Goal: Task Accomplishment & Management: Complete application form

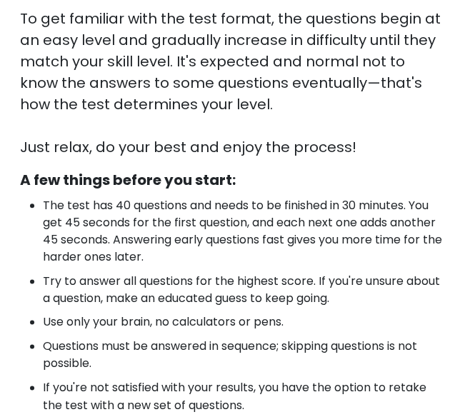
scroll to position [598, 0]
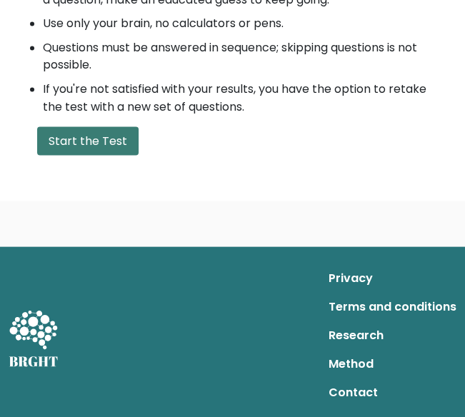
click at [101, 145] on button "Start the Test" at bounding box center [87, 140] width 101 height 29
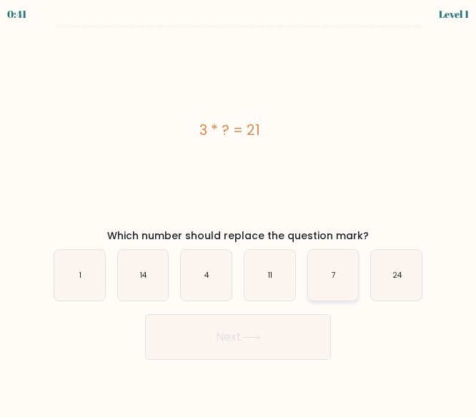
click at [343, 269] on icon "7" at bounding box center [333, 275] width 51 height 51
click at [239, 212] on input "e. 7" at bounding box center [238, 211] width 1 height 4
radio input "true"
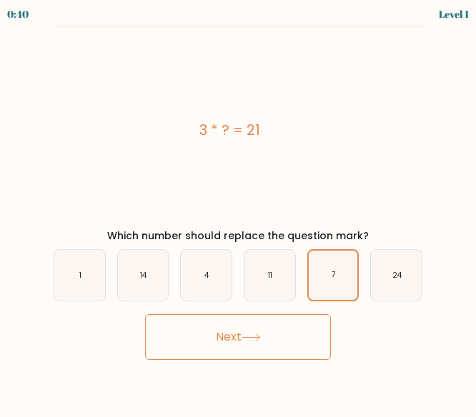
click at [274, 336] on button "Next" at bounding box center [238, 337] width 186 height 46
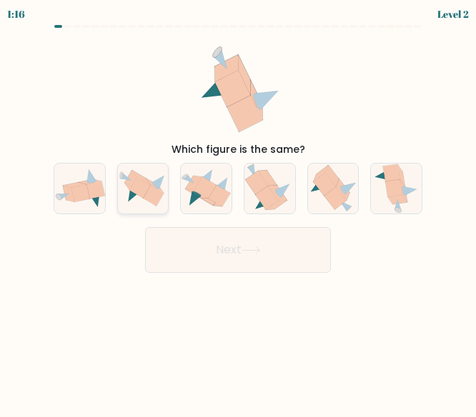
click at [131, 192] on icon at bounding box center [133, 195] width 11 height 14
click at [238, 209] on input "b." at bounding box center [238, 211] width 1 height 4
radio input "true"
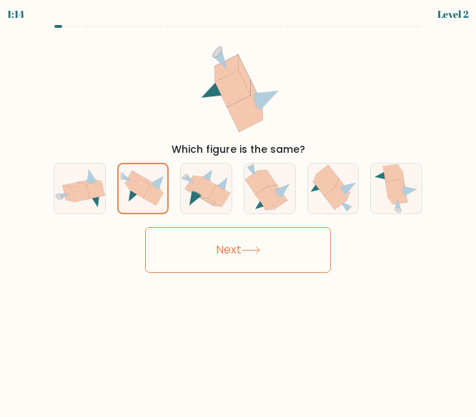
click at [231, 262] on button "Next" at bounding box center [238, 250] width 186 height 46
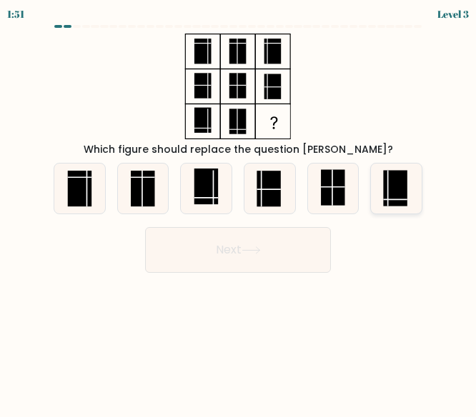
click at [387, 202] on rect at bounding box center [396, 188] width 24 height 36
click at [239, 209] on input "f." at bounding box center [238, 211] width 1 height 4
radio input "true"
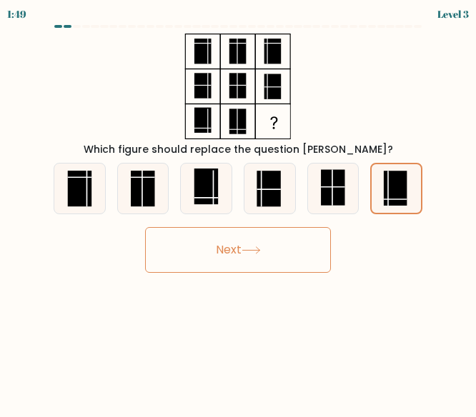
click at [246, 264] on button "Next" at bounding box center [238, 250] width 186 height 46
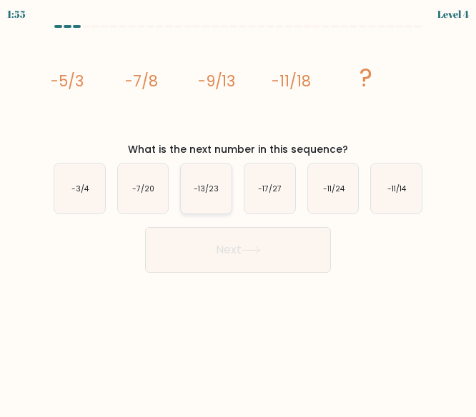
click at [195, 198] on icon "-13/23" at bounding box center [206, 189] width 51 height 51
click at [238, 209] on input "c. -13/23" at bounding box center [238, 211] width 1 height 4
radio input "true"
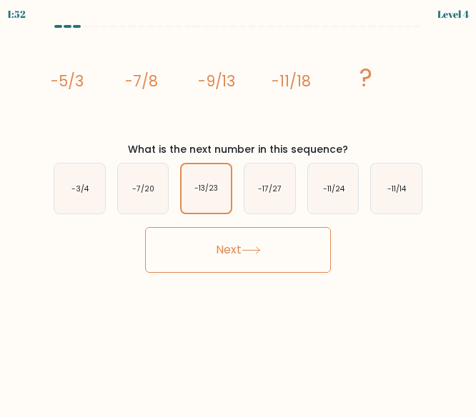
click at [212, 229] on button "Next" at bounding box center [238, 250] width 186 height 46
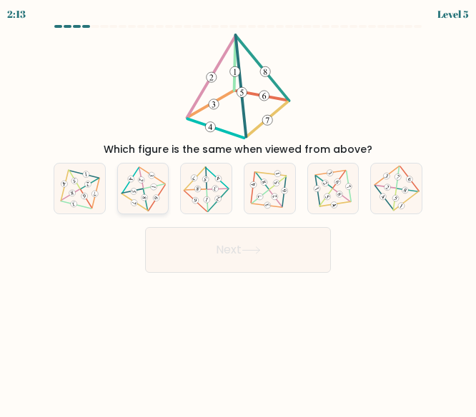
click at [151, 179] on icon at bounding box center [142, 189] width 41 height 41
click at [238, 209] on input "b." at bounding box center [238, 211] width 1 height 4
radio input "true"
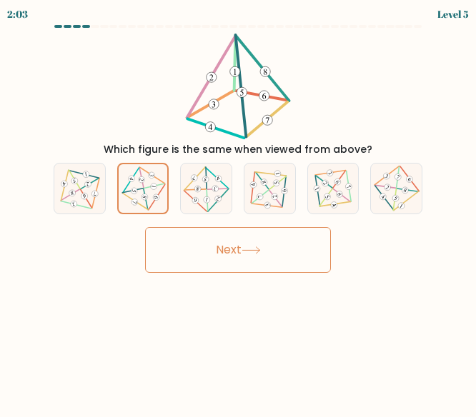
click at [237, 239] on button "Next" at bounding box center [238, 250] width 186 height 46
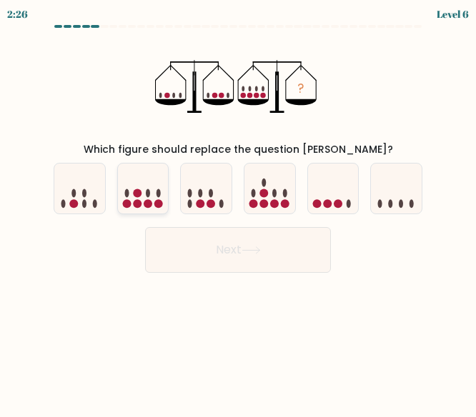
click at [143, 200] on icon at bounding box center [143, 189] width 51 height 42
click at [238, 209] on input "b." at bounding box center [238, 211] width 1 height 4
radio input "true"
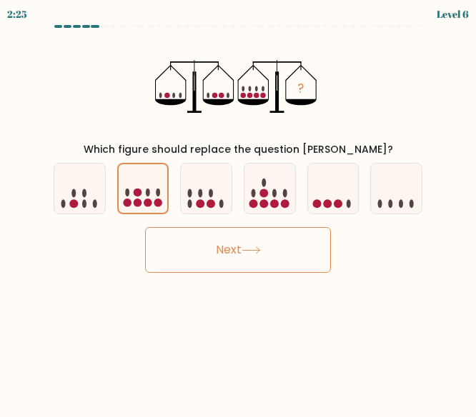
click at [249, 232] on button "Next" at bounding box center [238, 250] width 186 height 46
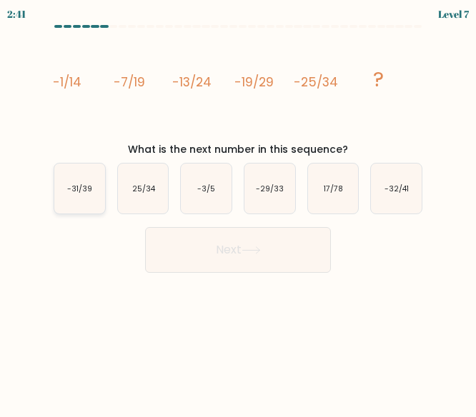
click at [82, 197] on icon "-31/39" at bounding box center [79, 189] width 51 height 51
click at [238, 209] on input "a. -31/39" at bounding box center [238, 211] width 1 height 4
radio input "true"
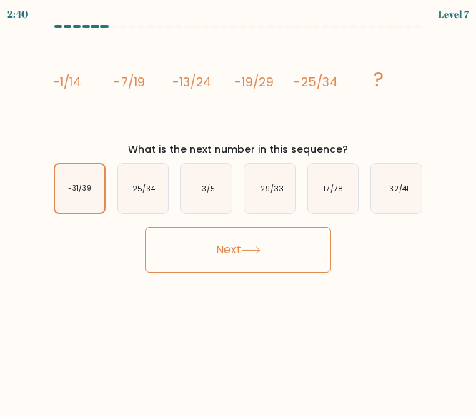
click at [242, 241] on button "Next" at bounding box center [238, 250] width 186 height 46
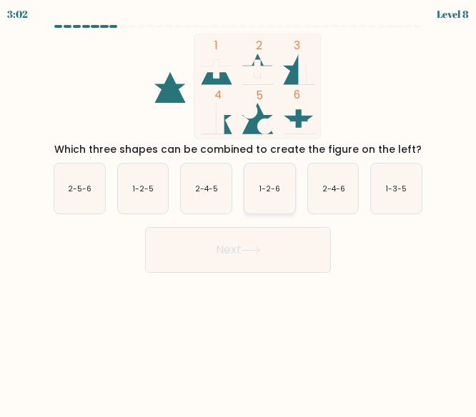
click at [283, 179] on icon "1-2-6" at bounding box center [269, 189] width 51 height 51
click at [239, 209] on input "d. 1-2-6" at bounding box center [238, 211] width 1 height 4
radio input "true"
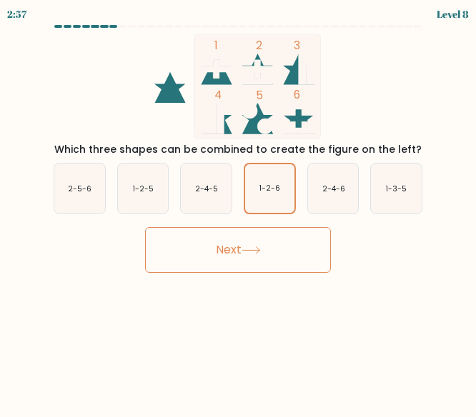
click at [267, 243] on button "Next" at bounding box center [238, 250] width 186 height 46
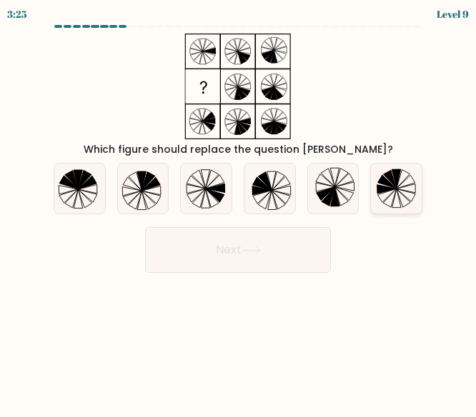
click at [399, 191] on icon at bounding box center [406, 195] width 19 height 13
click at [239, 209] on input "f." at bounding box center [238, 211] width 1 height 4
radio input "true"
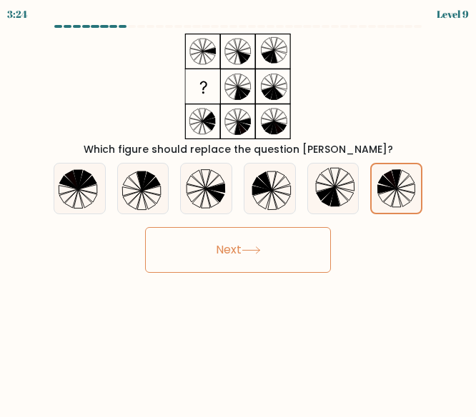
click at [287, 232] on button "Next" at bounding box center [238, 250] width 186 height 46
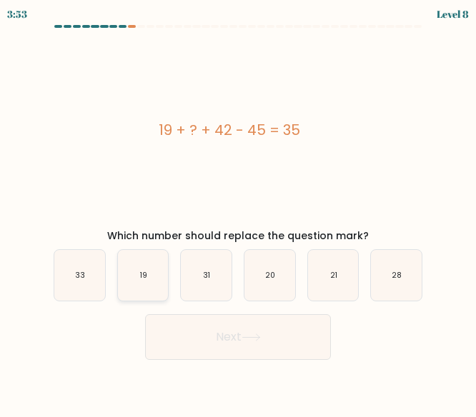
click at [136, 266] on icon "19" at bounding box center [143, 275] width 51 height 51
click at [238, 212] on input "b. 19" at bounding box center [238, 211] width 1 height 4
radio input "true"
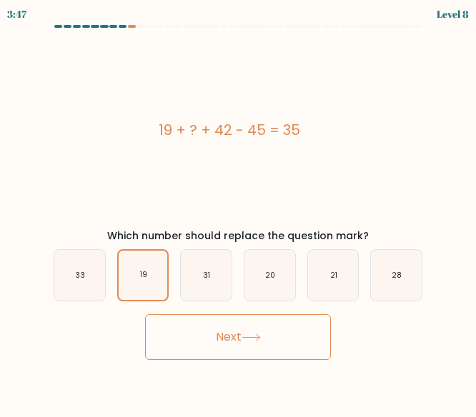
click at [230, 341] on button "Next" at bounding box center [238, 337] width 186 height 46
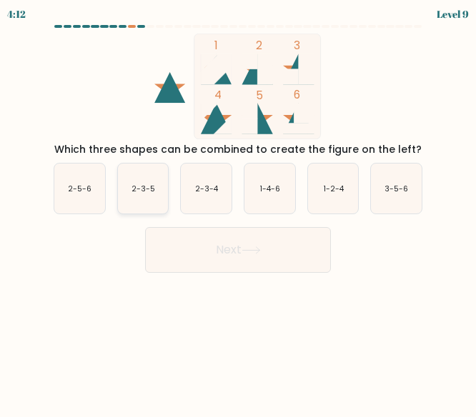
click at [143, 181] on icon "2-3-5" at bounding box center [143, 189] width 51 height 51
click at [238, 209] on input "b. 2-3-5" at bounding box center [238, 211] width 1 height 4
radio input "true"
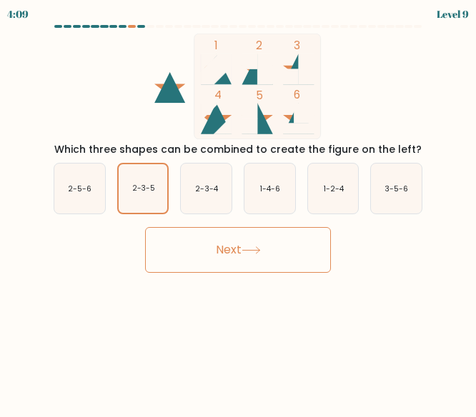
click at [239, 253] on button "Next" at bounding box center [238, 250] width 186 height 46
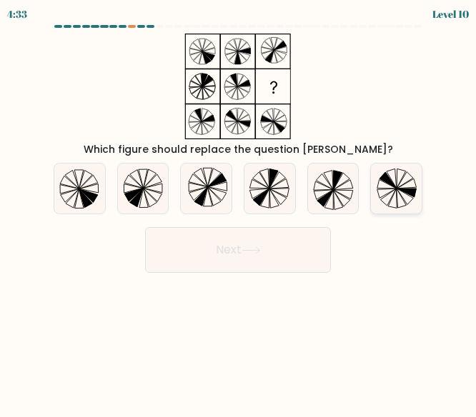
click at [389, 184] on icon at bounding box center [387, 180] width 17 height 16
click at [239, 209] on input "f." at bounding box center [238, 211] width 1 height 4
radio input "true"
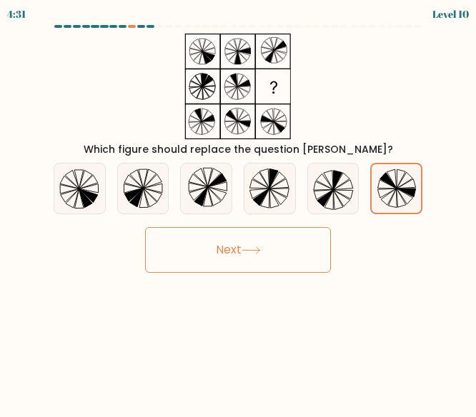
click at [279, 237] on button "Next" at bounding box center [238, 250] width 186 height 46
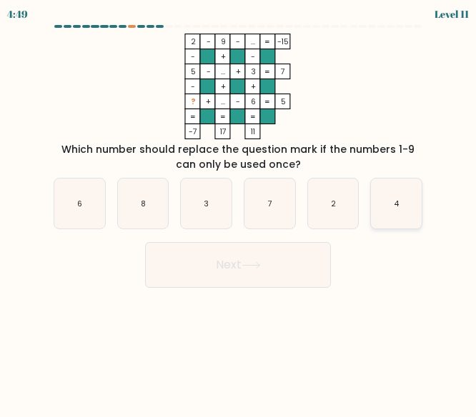
click at [384, 198] on icon "4" at bounding box center [396, 204] width 51 height 51
click at [239, 209] on input "f. 4" at bounding box center [238, 211] width 1 height 4
radio input "true"
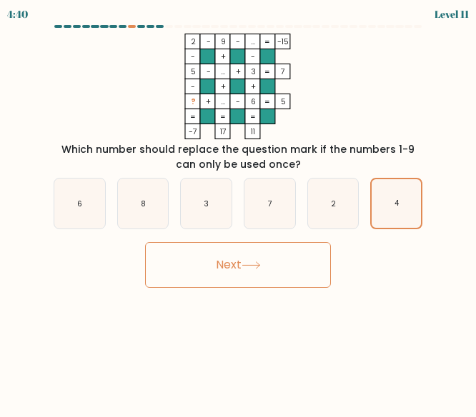
click at [276, 254] on button "Next" at bounding box center [238, 265] width 186 height 46
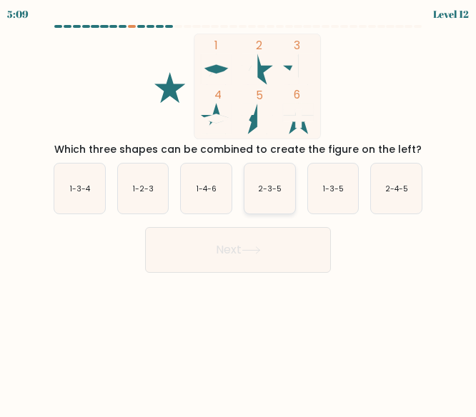
click at [246, 194] on icon "2-3-5" at bounding box center [269, 189] width 51 height 51
click at [239, 209] on input "d. 2-3-5" at bounding box center [238, 211] width 1 height 4
radio input "true"
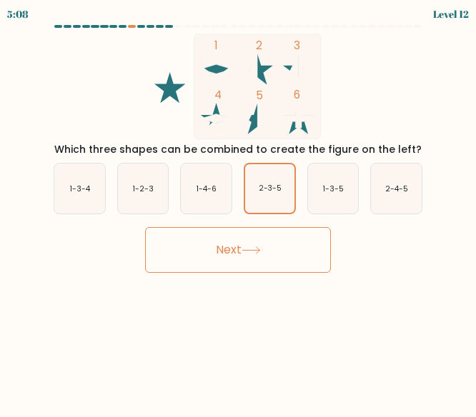
click at [247, 244] on button "Next" at bounding box center [238, 250] width 186 height 46
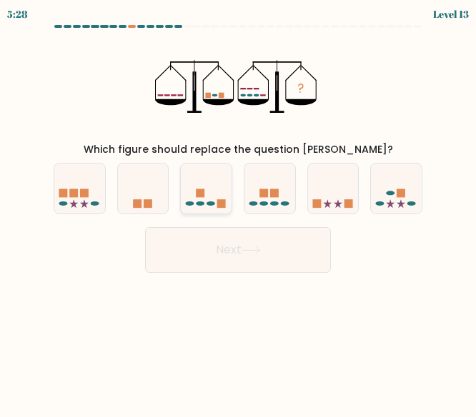
click at [212, 205] on ellipse at bounding box center [211, 204] width 9 height 4
click at [238, 209] on input "c." at bounding box center [238, 211] width 1 height 4
radio input "true"
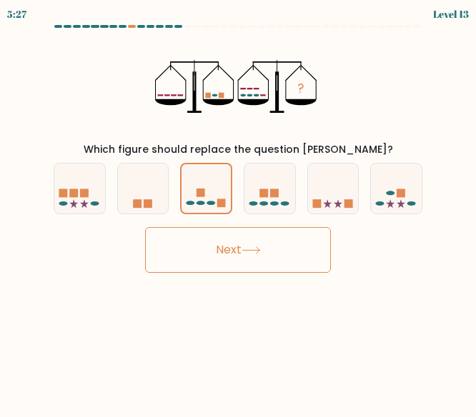
click at [250, 237] on button "Next" at bounding box center [238, 250] width 186 height 46
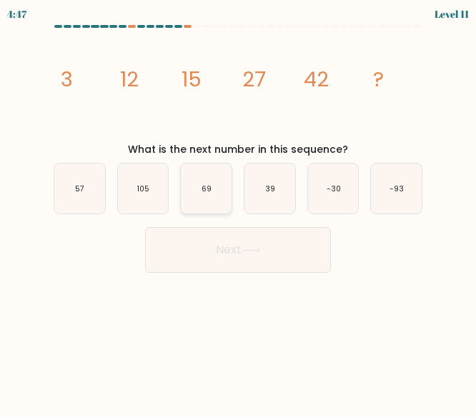
click at [219, 187] on icon "69" at bounding box center [206, 189] width 51 height 51
click at [238, 209] on input "c. 69" at bounding box center [238, 211] width 1 height 4
radio input "true"
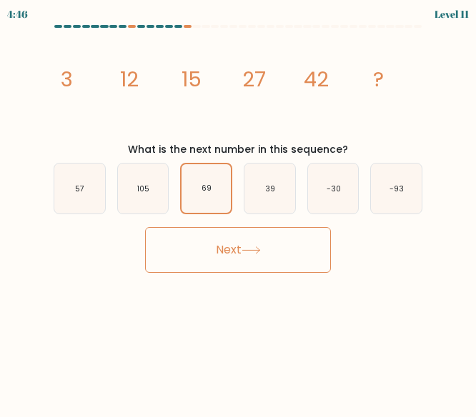
click at [242, 245] on button "Next" at bounding box center [238, 250] width 186 height 46
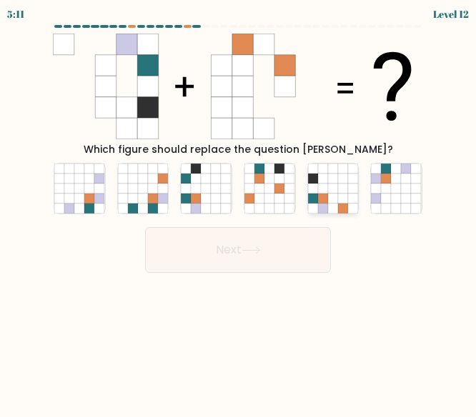
click at [331, 200] on icon at bounding box center [333, 199] width 10 height 10
click at [239, 209] on input "e." at bounding box center [238, 211] width 1 height 4
radio input "true"
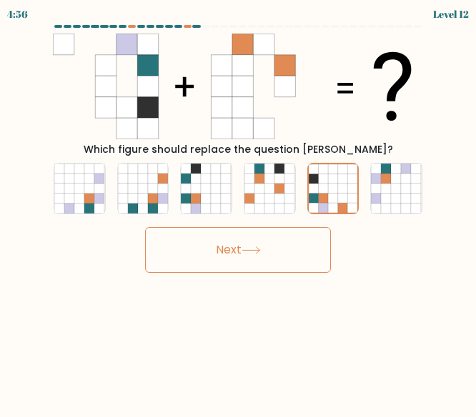
click at [303, 242] on button "Next" at bounding box center [238, 250] width 186 height 46
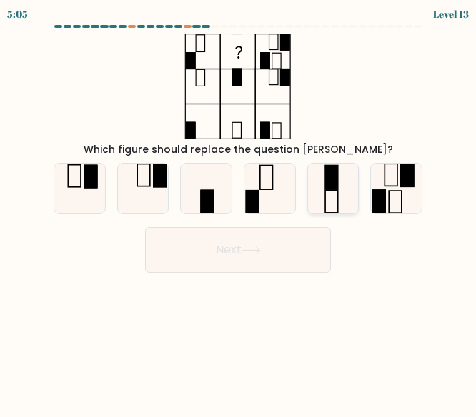
click at [328, 204] on icon at bounding box center [333, 189] width 51 height 51
click at [239, 209] on input "e." at bounding box center [238, 211] width 1 height 4
radio input "true"
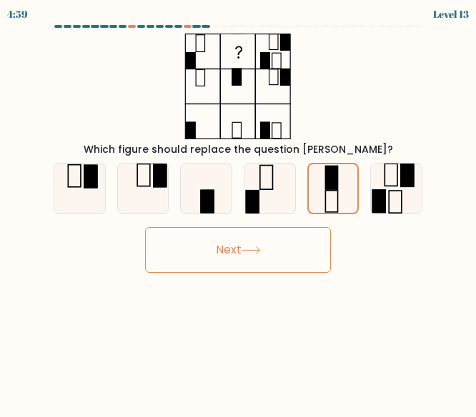
click at [259, 265] on button "Next" at bounding box center [238, 250] width 186 height 46
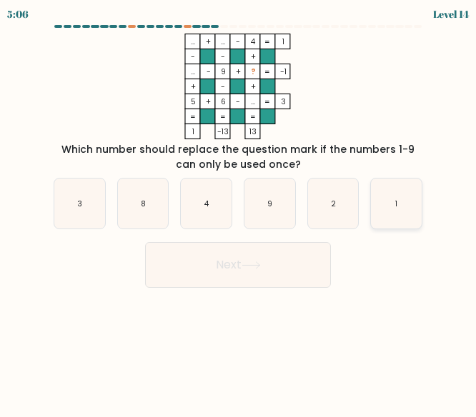
click at [400, 197] on icon "1" at bounding box center [396, 204] width 51 height 51
click at [239, 209] on input "f. 1" at bounding box center [238, 211] width 1 height 4
radio input "true"
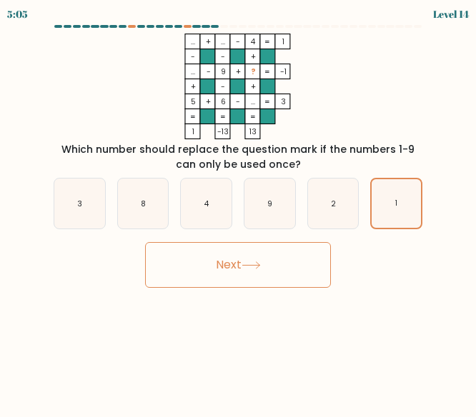
click at [262, 272] on button "Next" at bounding box center [238, 265] width 186 height 46
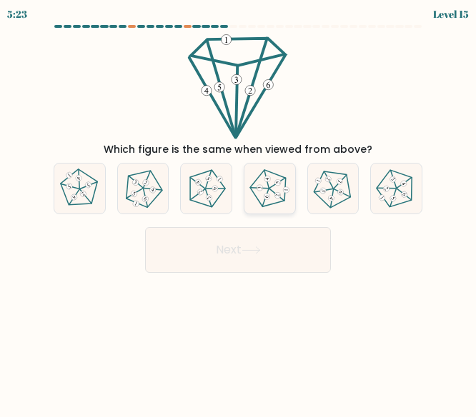
click at [283, 192] on icon at bounding box center [269, 189] width 41 height 41
click at [239, 209] on input "d." at bounding box center [238, 211] width 1 height 4
radio input "true"
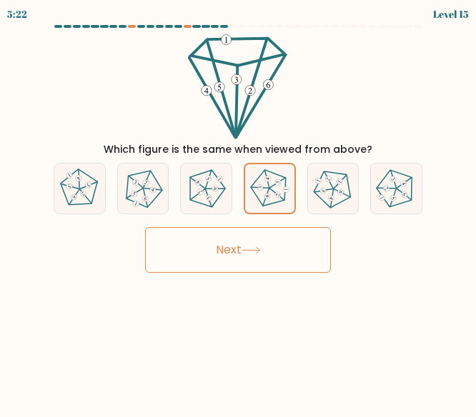
click at [275, 257] on button "Next" at bounding box center [238, 250] width 186 height 46
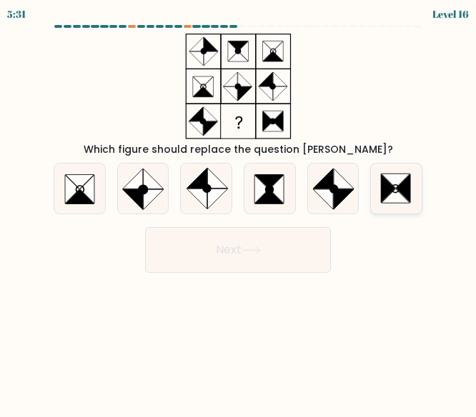
click at [399, 199] on icon at bounding box center [396, 196] width 29 height 14
click at [239, 209] on input "f." at bounding box center [238, 211] width 1 height 4
radio input "true"
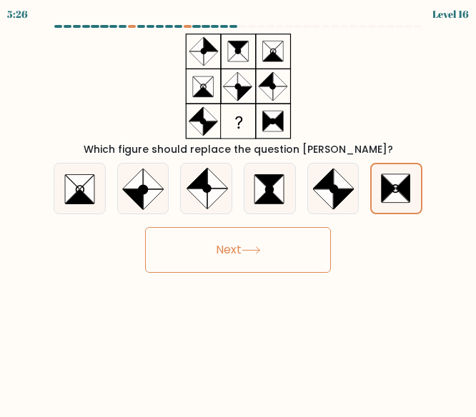
click at [274, 250] on button "Next" at bounding box center [238, 250] width 186 height 46
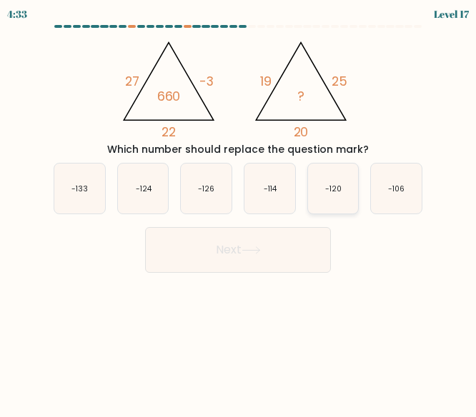
click at [327, 190] on text "-120" at bounding box center [333, 188] width 16 height 11
click at [239, 209] on input "e. -120" at bounding box center [238, 211] width 1 height 4
radio input "true"
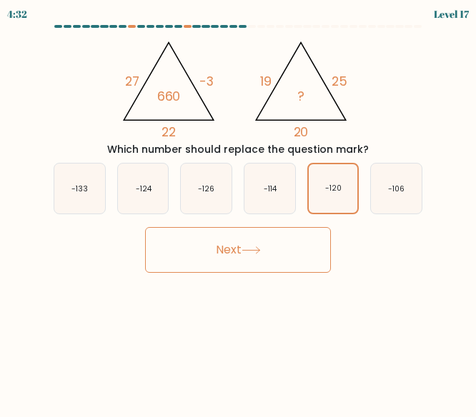
click at [268, 247] on button "Next" at bounding box center [238, 250] width 186 height 46
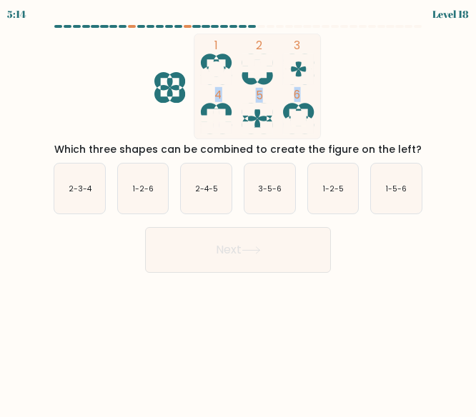
drag, startPoint x: 384, startPoint y: 68, endPoint x: 502, endPoint y: 84, distance: 118.3
click at [475, 84] on html "5:14 Level 18" at bounding box center [238, 208] width 476 height 417
click at [375, 71] on icon "1 2 3 4 5 6" at bounding box center [238, 87] width 374 height 106
click at [212, 197] on icon "2-4-5" at bounding box center [206, 189] width 51 height 51
click at [238, 209] on input "c. 2-4-5" at bounding box center [238, 211] width 1 height 4
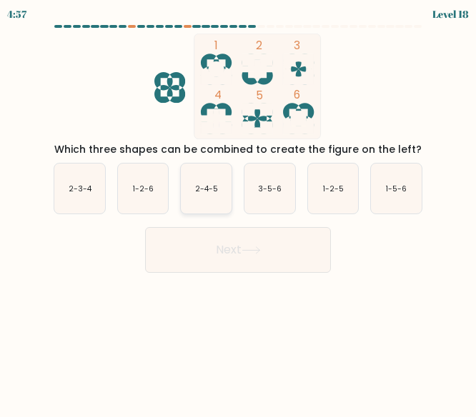
radio input "true"
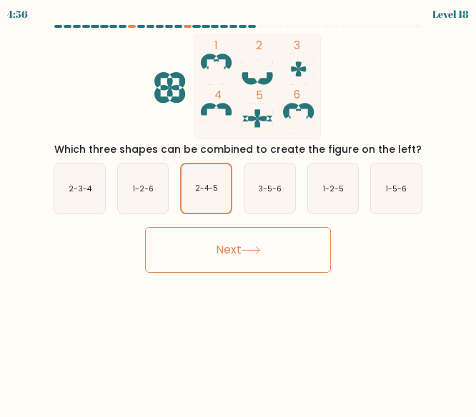
click at [230, 257] on button "Next" at bounding box center [238, 250] width 186 height 46
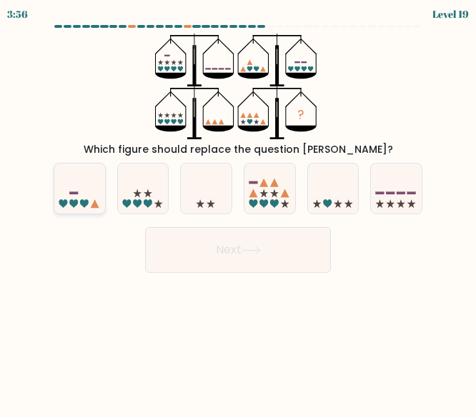
click at [78, 205] on icon at bounding box center [79, 189] width 51 height 42
click at [238, 209] on input "a." at bounding box center [238, 211] width 1 height 4
radio input "true"
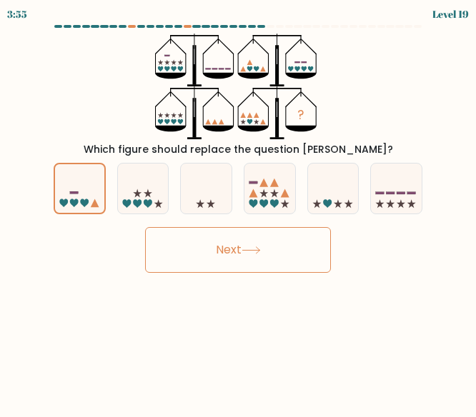
click at [207, 253] on button "Next" at bounding box center [238, 250] width 186 height 46
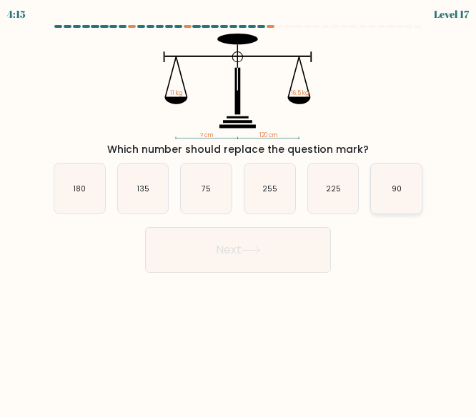
click at [405, 164] on icon "90" at bounding box center [396, 189] width 51 height 51
click at [239, 209] on input "f. 90" at bounding box center [238, 211] width 1 height 4
radio input "true"
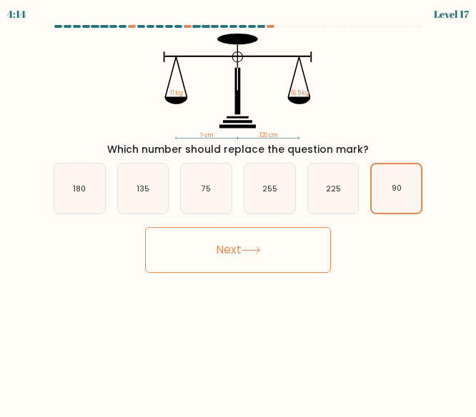
click at [279, 244] on button "Next" at bounding box center [238, 250] width 186 height 46
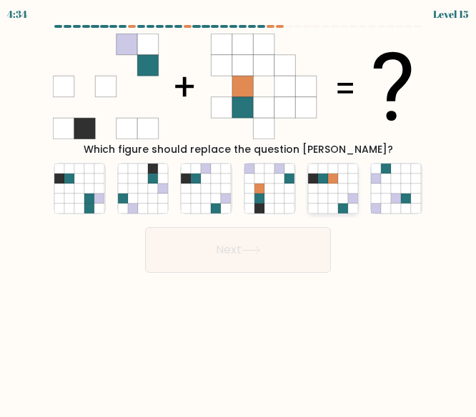
click at [325, 183] on icon at bounding box center [323, 179] width 10 height 10
click at [239, 209] on input "e." at bounding box center [238, 211] width 1 height 4
radio input "true"
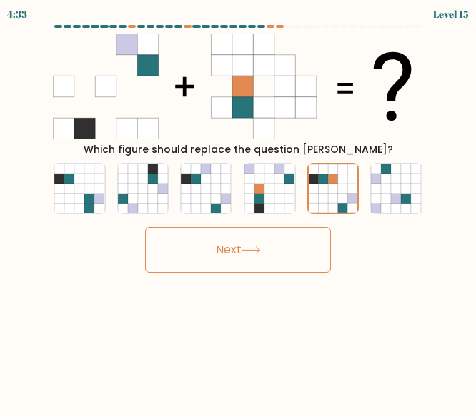
click at [265, 248] on button "Next" at bounding box center [238, 250] width 186 height 46
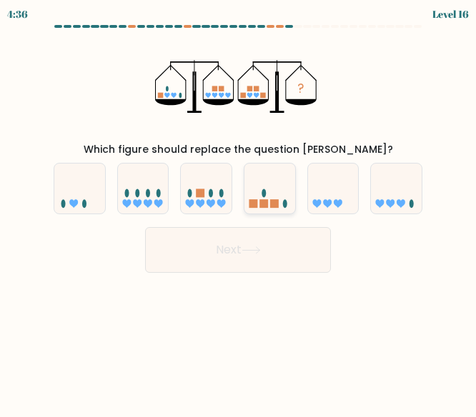
click at [284, 194] on icon at bounding box center [269, 189] width 51 height 42
click at [239, 209] on input "d." at bounding box center [238, 211] width 1 height 4
radio input "true"
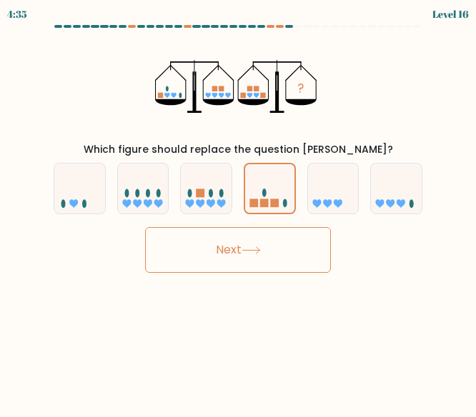
click at [276, 263] on button "Next" at bounding box center [238, 250] width 186 height 46
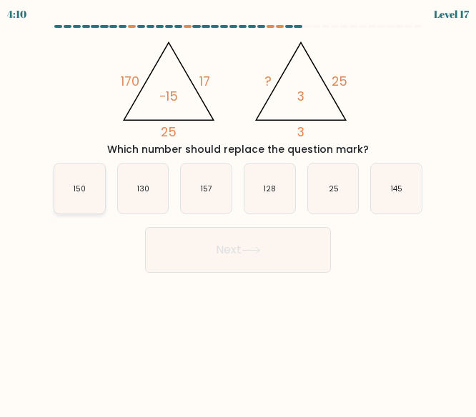
click at [96, 194] on icon "150" at bounding box center [79, 189] width 51 height 51
click at [238, 209] on input "a. 150" at bounding box center [238, 211] width 1 height 4
radio input "true"
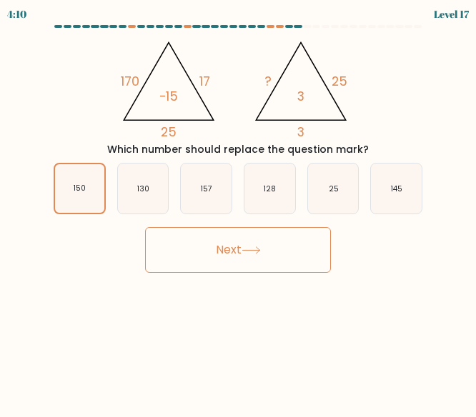
click at [214, 248] on button "Next" at bounding box center [238, 250] width 186 height 46
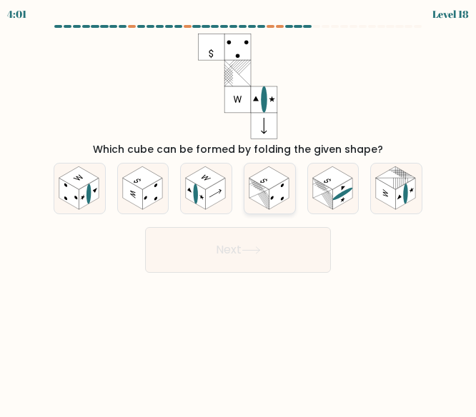
click at [282, 177] on rect at bounding box center [269, 178] width 40 height 23
click at [239, 209] on input "d." at bounding box center [238, 211] width 1 height 4
radio input "true"
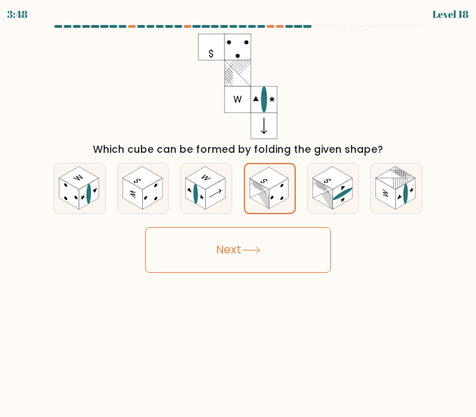
click at [262, 239] on button "Next" at bounding box center [238, 250] width 186 height 46
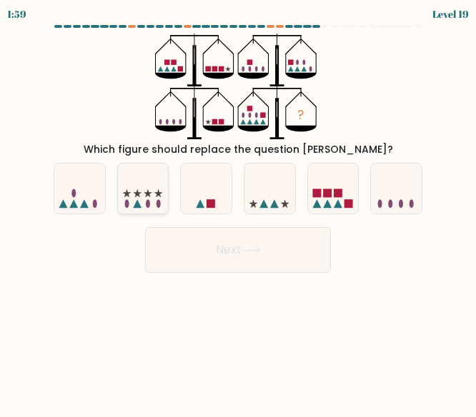
click at [154, 203] on icon at bounding box center [143, 189] width 51 height 42
click at [238, 209] on input "b." at bounding box center [238, 211] width 1 height 4
radio input "true"
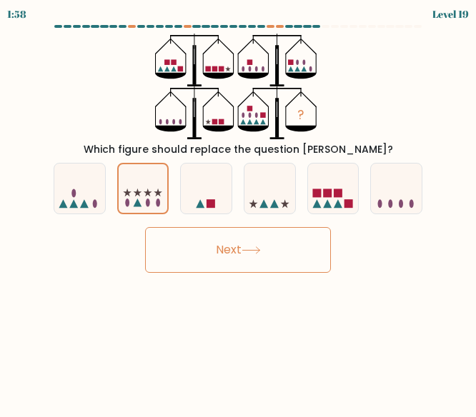
click at [200, 244] on button "Next" at bounding box center [238, 250] width 186 height 46
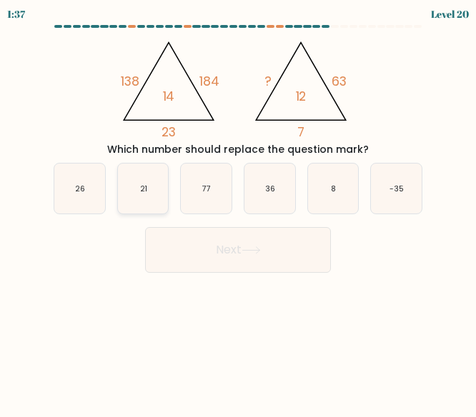
click at [118, 196] on icon "21" at bounding box center [143, 189] width 51 height 51
click at [238, 209] on input "b. 21" at bounding box center [238, 211] width 1 height 4
radio input "true"
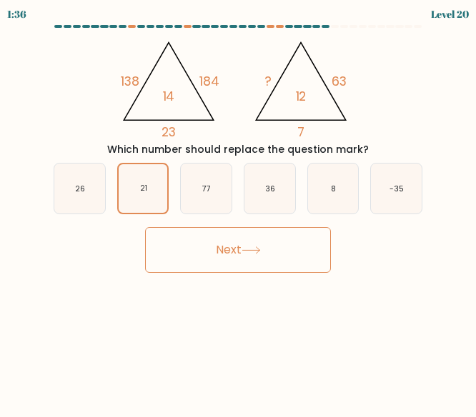
click at [243, 243] on button "Next" at bounding box center [238, 250] width 186 height 46
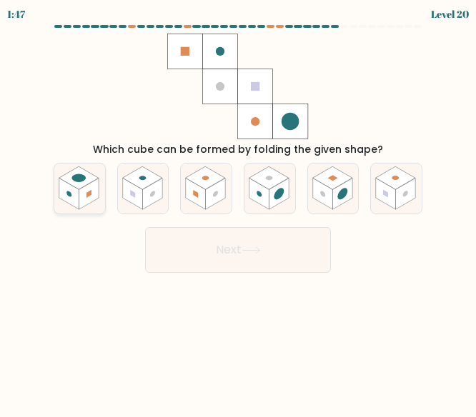
click at [89, 195] on rect at bounding box center [88, 194] width 5 height 8
click at [238, 209] on input "a." at bounding box center [238, 211] width 1 height 4
radio input "true"
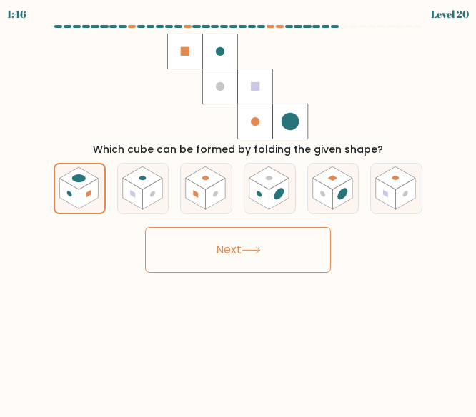
click at [213, 241] on button "Next" at bounding box center [238, 250] width 186 height 46
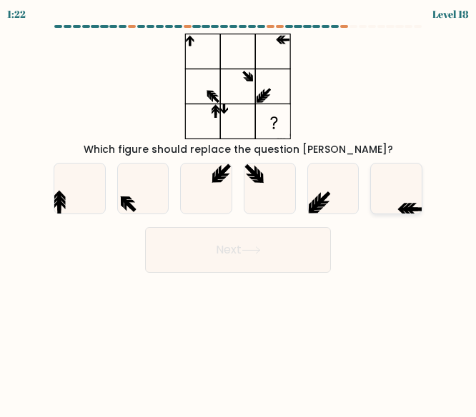
click at [392, 192] on icon at bounding box center [396, 189] width 51 height 51
click at [239, 209] on input "f." at bounding box center [238, 211] width 1 height 4
radio input "true"
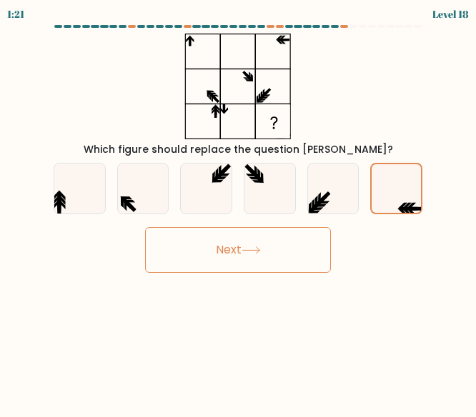
click at [272, 242] on button "Next" at bounding box center [238, 250] width 186 height 46
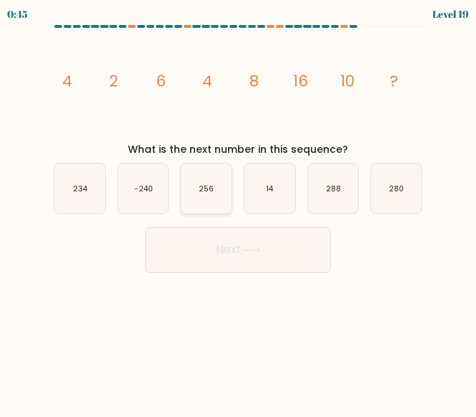
click at [226, 168] on icon "256" at bounding box center [206, 189] width 51 height 51
click at [238, 209] on input "c. 256" at bounding box center [238, 211] width 1 height 4
radio input "true"
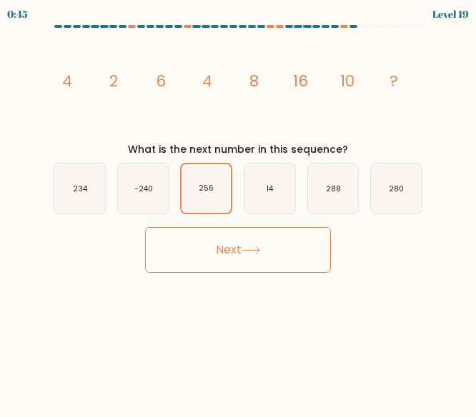
click at [253, 242] on button "Next" at bounding box center [238, 250] width 186 height 46
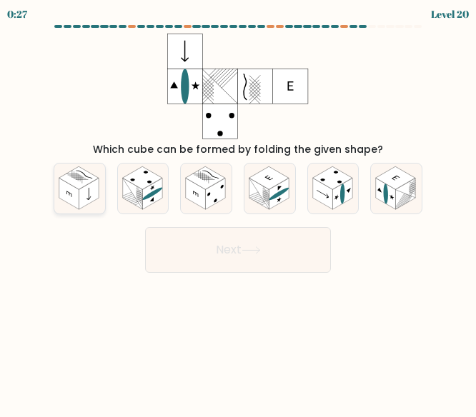
click at [89, 188] on icon at bounding box center [89, 194] width 4 height 15
click at [238, 209] on input "a." at bounding box center [238, 211] width 1 height 4
radio input "true"
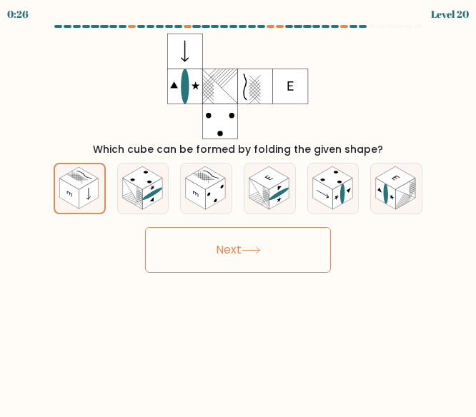
click at [234, 244] on button "Next" at bounding box center [238, 250] width 186 height 46
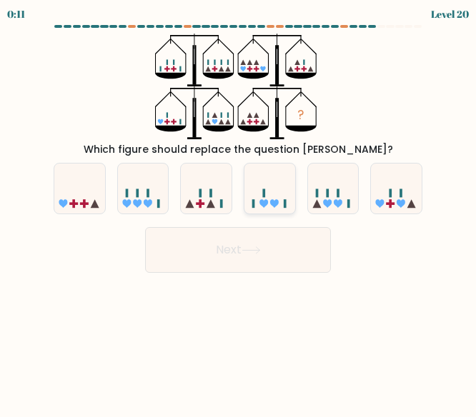
click at [264, 207] on icon at bounding box center [263, 203] width 9 height 9
click at [239, 209] on input "d." at bounding box center [238, 211] width 1 height 4
radio input "true"
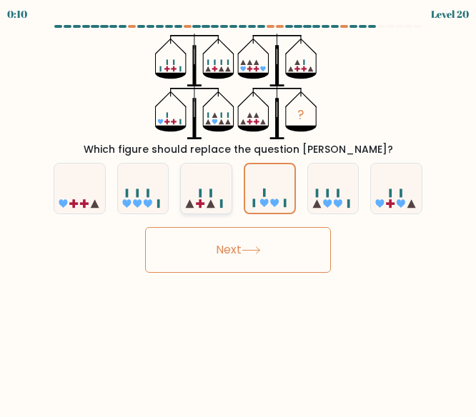
click at [210, 194] on rect at bounding box center [211, 193] width 3 height 9
click at [238, 209] on input "c." at bounding box center [238, 211] width 1 height 4
radio input "true"
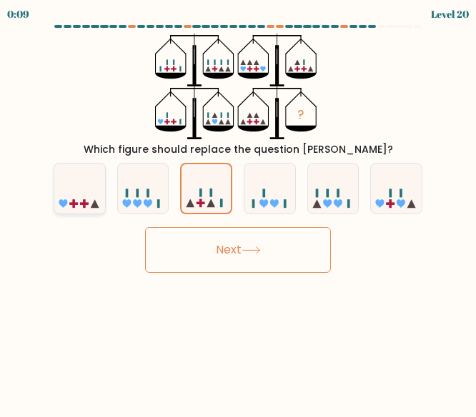
click at [94, 197] on icon at bounding box center [79, 189] width 51 height 42
click at [238, 209] on input "a." at bounding box center [238, 211] width 1 height 4
radio input "true"
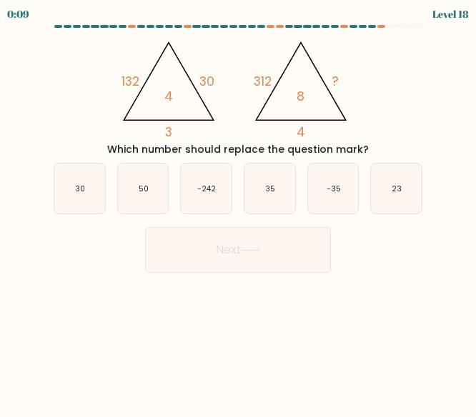
click at [106, 182] on div "a. 30" at bounding box center [80, 189] width 64 height 52
click at [71, 186] on icon "30" at bounding box center [79, 189] width 51 height 51
click at [238, 209] on input "a. 30" at bounding box center [238, 211] width 1 height 4
radio input "true"
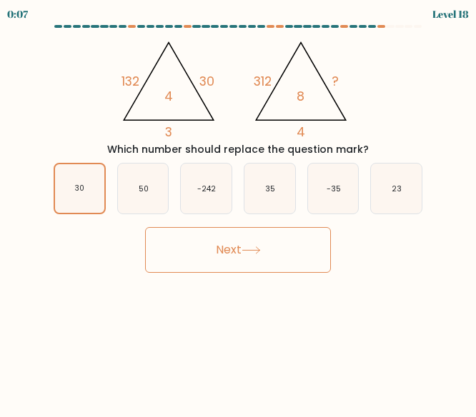
click at [204, 241] on button "Next" at bounding box center [238, 250] width 186 height 46
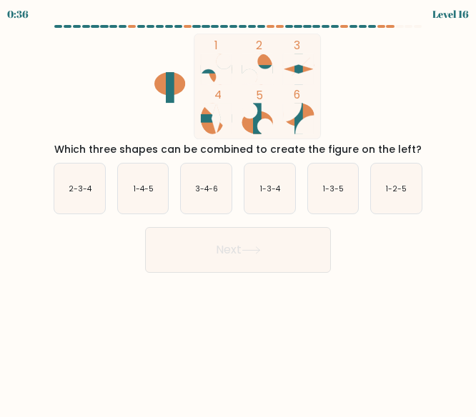
click at [259, 115] on rect at bounding box center [258, 119] width 9 height 31
click at [396, 185] on text "1-2-5" at bounding box center [397, 188] width 21 height 11
click at [239, 209] on input "f. 1-2-5" at bounding box center [238, 211] width 1 height 4
radio input "true"
click at [280, 234] on div "Next" at bounding box center [238, 246] width 386 height 53
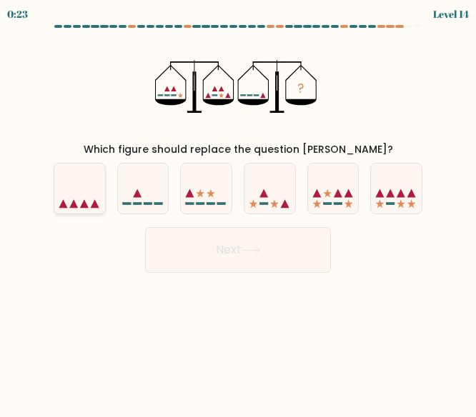
click at [71, 200] on icon at bounding box center [79, 189] width 51 height 42
click at [238, 209] on input "a." at bounding box center [238, 211] width 1 height 4
radio input "true"
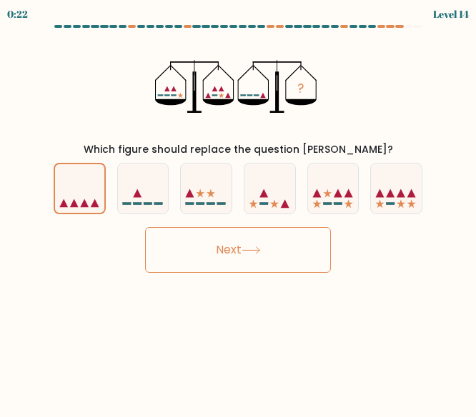
click at [212, 267] on button "Next" at bounding box center [238, 250] width 186 height 46
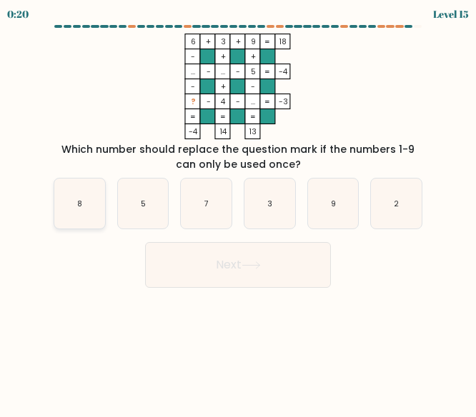
click at [91, 198] on icon "8" at bounding box center [79, 204] width 51 height 51
click at [238, 209] on input "a. 8" at bounding box center [238, 211] width 1 height 4
radio input "true"
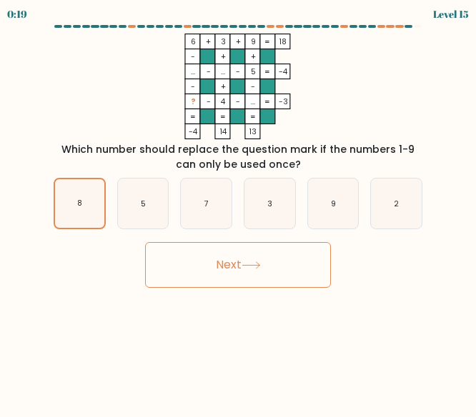
click at [231, 281] on button "Next" at bounding box center [238, 265] width 186 height 46
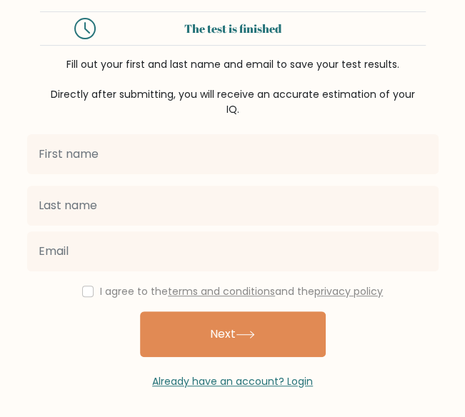
click at [184, 147] on input "text" at bounding box center [233, 154] width 412 height 40
type input "Riya"
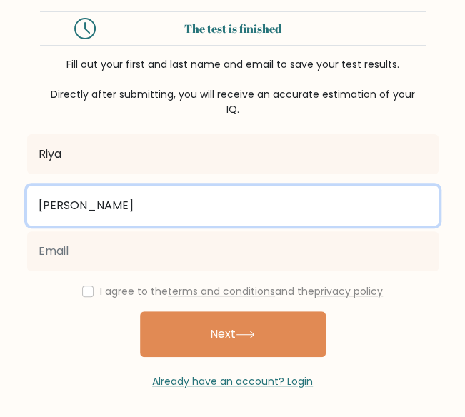
scroll to position [6, 0]
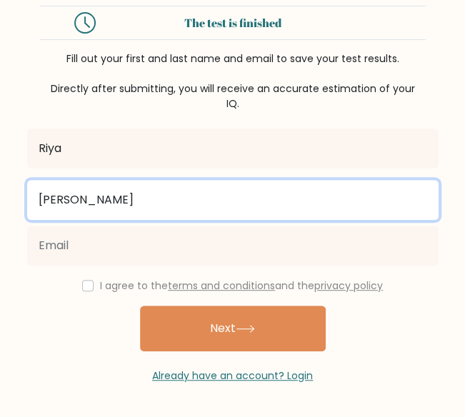
type input "[PERSON_NAME]"
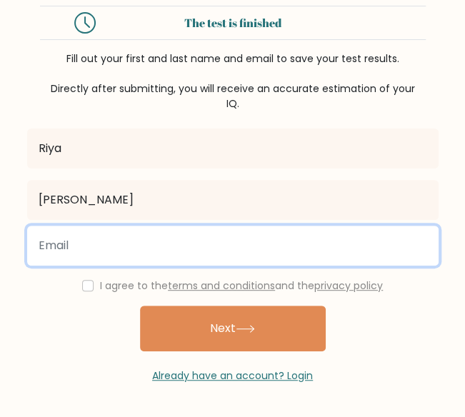
click at [140, 234] on input "email" at bounding box center [233, 246] width 412 height 40
type input "[EMAIL_ADDRESS][DOMAIN_NAME]"
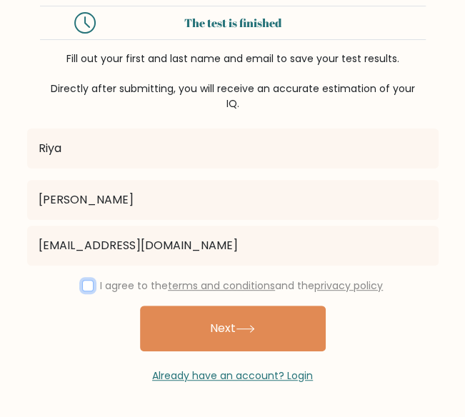
click at [84, 285] on input "checkbox" at bounding box center [87, 285] width 11 height 11
checkbox input "true"
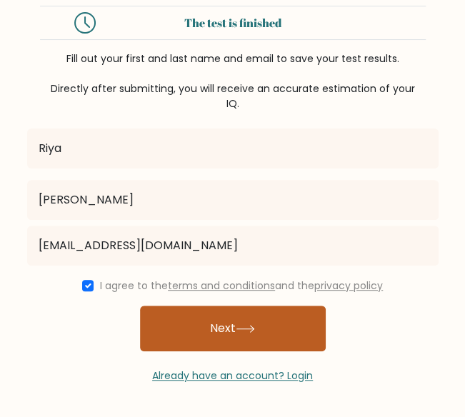
click at [192, 339] on button "Next" at bounding box center [233, 329] width 186 height 46
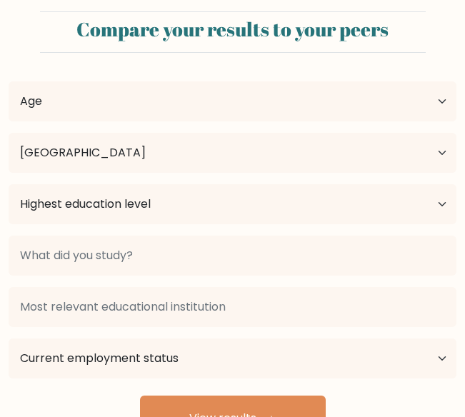
select select "IN"
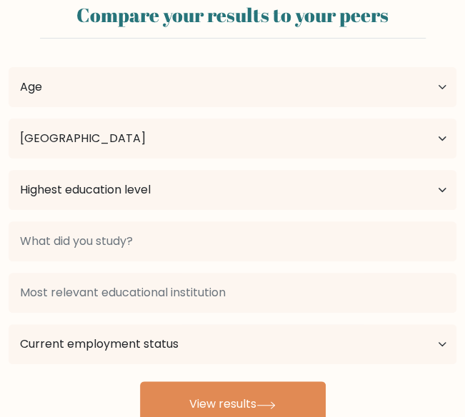
scroll to position [14, 0]
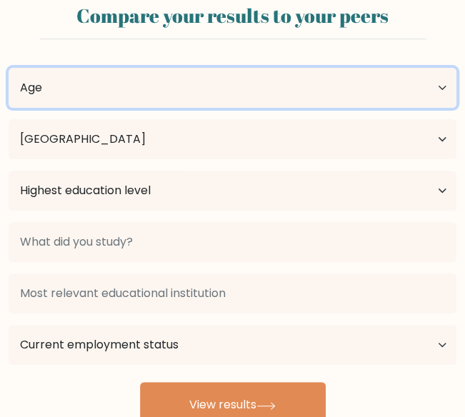
click at [141, 93] on select "Age Under 18 years old 18-24 years old 25-34 years old 35-44 years old 45-54 ye…" at bounding box center [233, 88] width 448 height 40
select select "25_34"
click at [9, 68] on select "Age Under 18 years old 18-24 years old 25-34 years old 35-44 years old 45-54 ye…" at bounding box center [233, 88] width 448 height 40
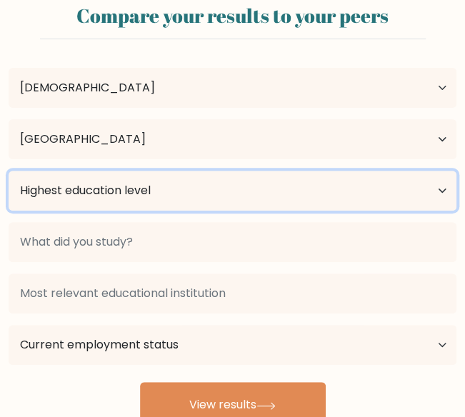
click at [94, 207] on select "Highest education level No schooling Primary Lower Secondary Upper Secondary Oc…" at bounding box center [233, 191] width 448 height 40
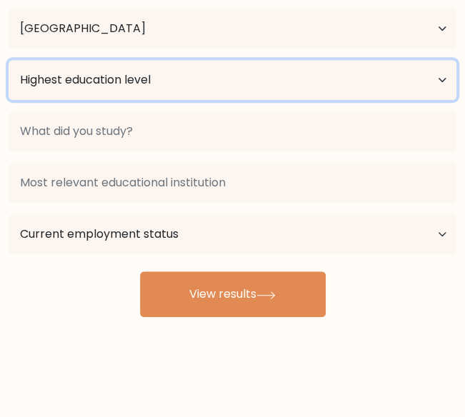
scroll to position [3, 0]
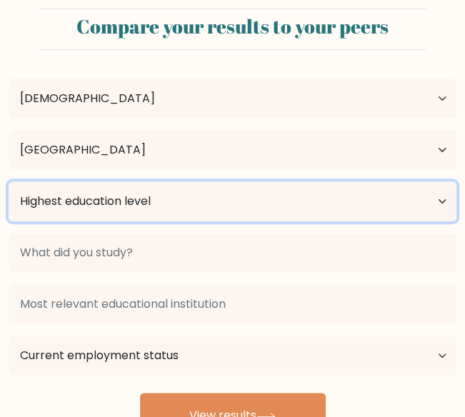
click at [111, 212] on select "Highest education level No schooling Primary Lower Secondary Upper Secondary Oc…" at bounding box center [233, 202] width 448 height 40
select select "bachelors_degree"
click at [9, 182] on select "Highest education level No schooling Primary Lower Secondary Upper Secondary Oc…" at bounding box center [233, 202] width 448 height 40
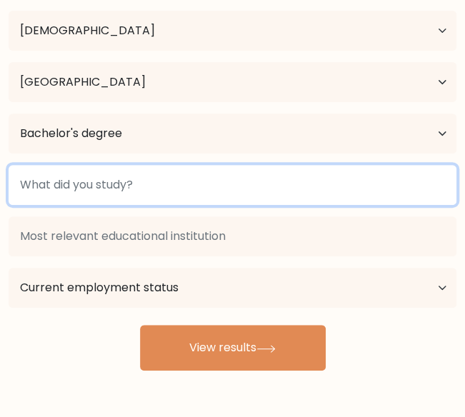
click at [119, 188] on input at bounding box center [233, 185] width 448 height 40
type input "B"
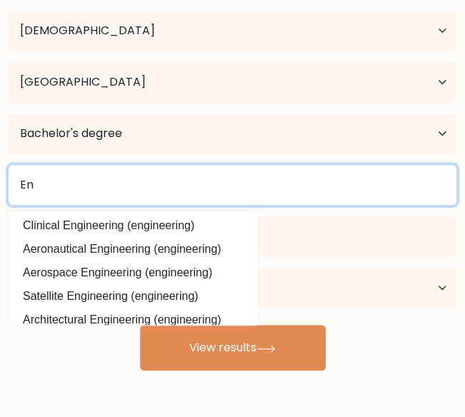
type input "E"
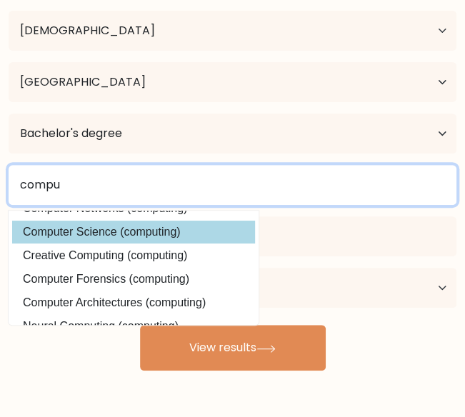
scroll to position [0, 0]
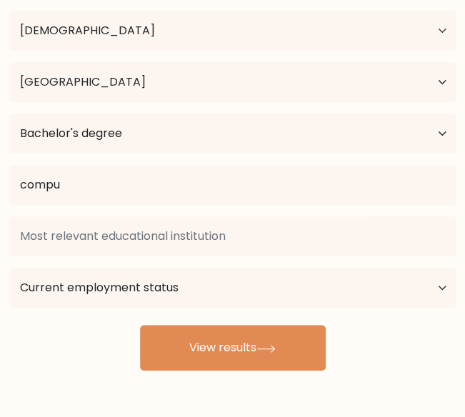
click at [127, 307] on div "Riya Singh Age Under 18 years old 18-24 years old 25-34 years old 35-44 years o…" at bounding box center [232, 182] width 465 height 377
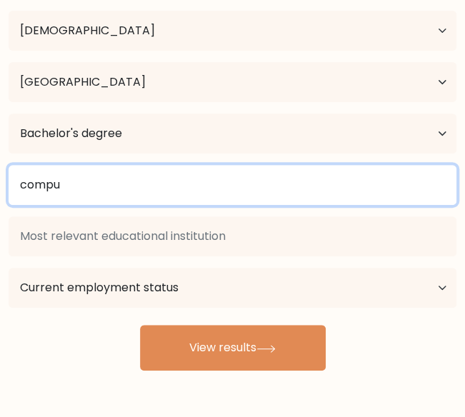
click at [171, 199] on input "compu" at bounding box center [233, 185] width 448 height 40
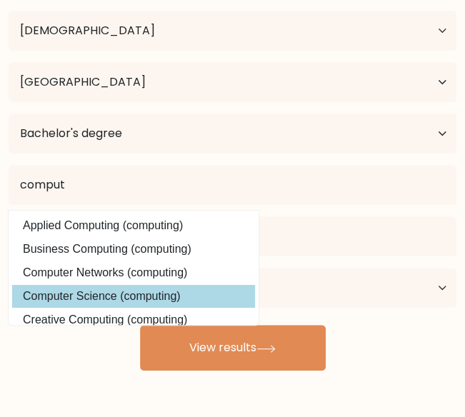
click at [148, 299] on div "Riya Singh Age Under 18 years old 18-24 years old 25-34 years old 35-44 years o…" at bounding box center [232, 182] width 465 height 377
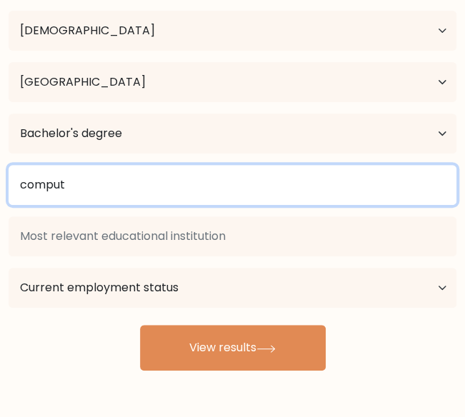
click at [134, 189] on input "comput" at bounding box center [233, 185] width 448 height 40
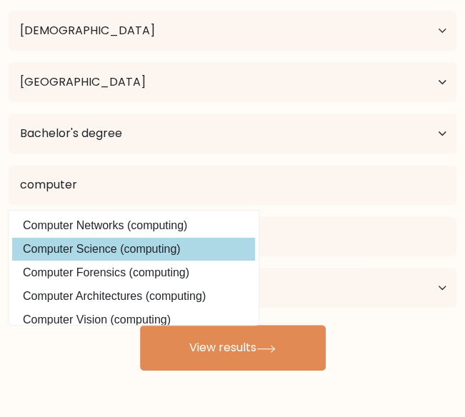
click at [116, 241] on div "Riya Singh Age Under 18 years old 18-24 years old 25-34 years old 35-44 years o…" at bounding box center [232, 182] width 465 height 377
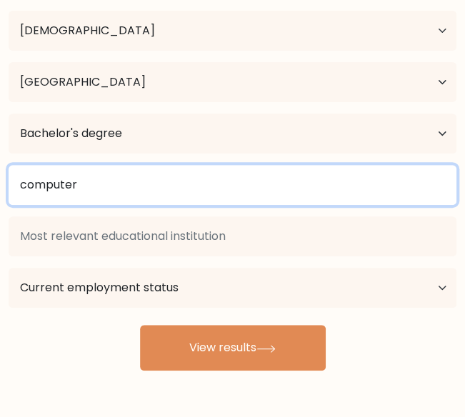
click at [115, 184] on input "computer" at bounding box center [233, 185] width 448 height 40
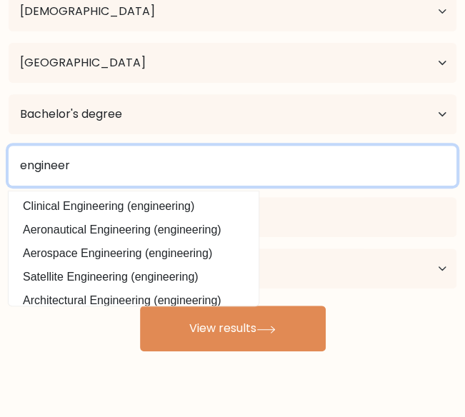
click at [93, 172] on input "engineer" at bounding box center [233, 166] width 448 height 40
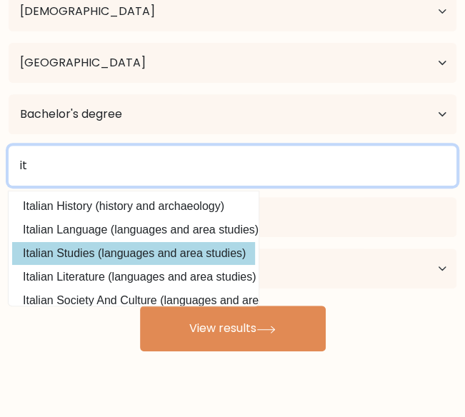
scroll to position [21, 0]
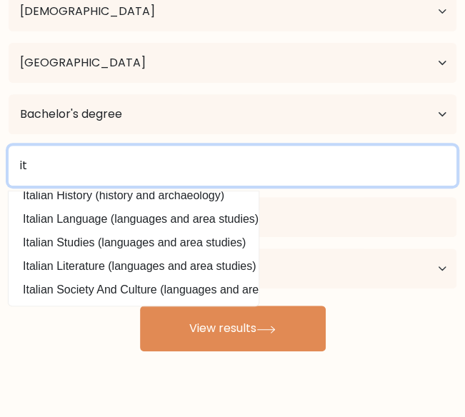
type input "i"
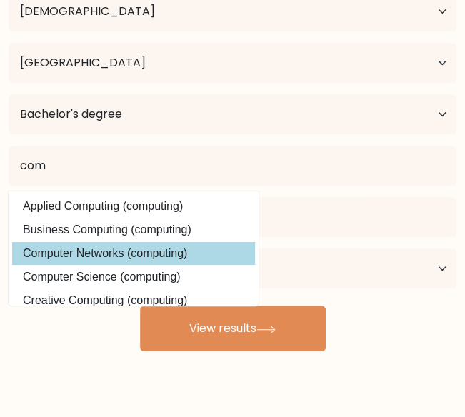
click at [110, 251] on div "Riya Singh Age Under 18 years old 18-24 years old 25-34 years old 35-44 years o…" at bounding box center [232, 162] width 465 height 377
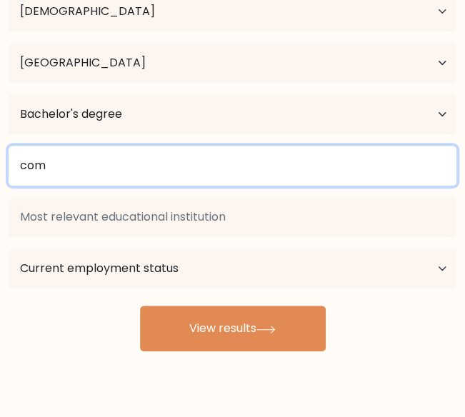
click at [106, 179] on input "com" at bounding box center [233, 166] width 448 height 40
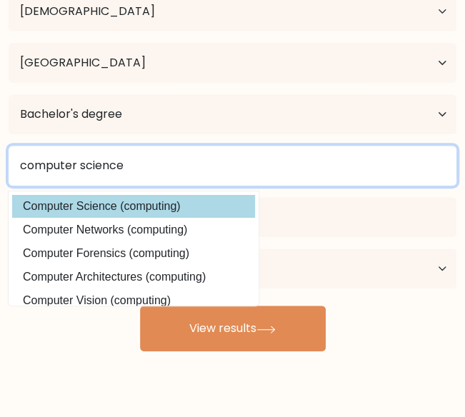
type input "computer science"
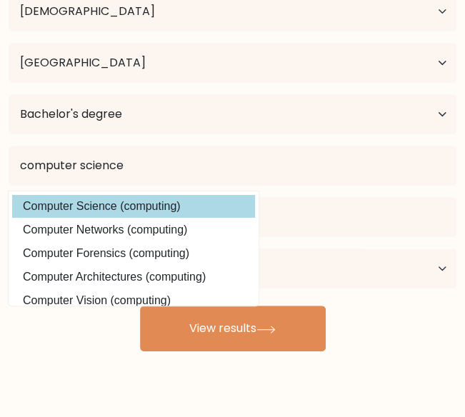
click at [144, 207] on div "Riya Singh Age Under 18 years old 18-24 years old 25-34 years old 35-44 years o…" at bounding box center [232, 162] width 465 height 377
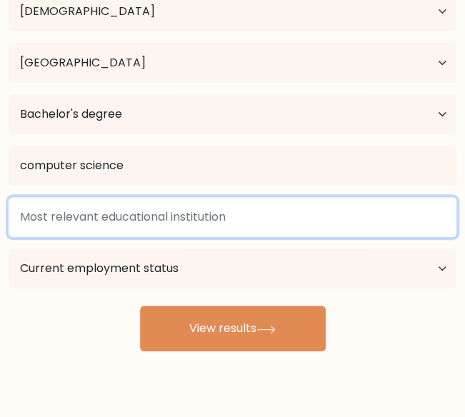
click at [190, 225] on input at bounding box center [233, 217] width 448 height 40
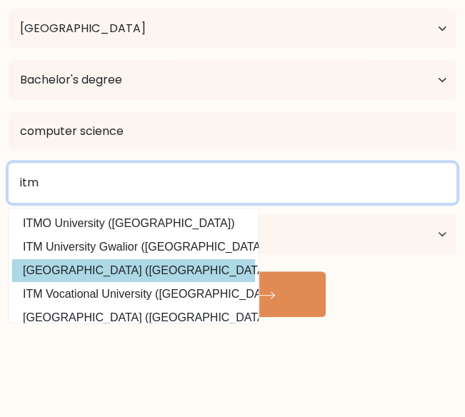
type input "itm"
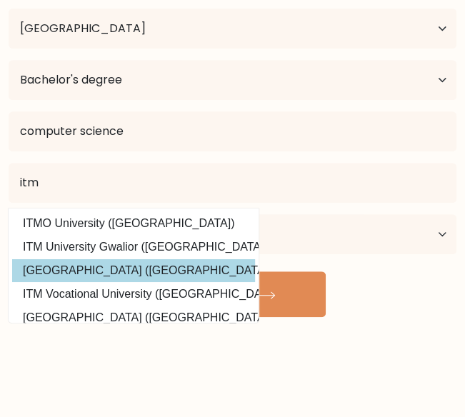
click at [170, 269] on div "Riya Singh Age Under 18 years old 18-24 years old 25-34 years old 35-44 years o…" at bounding box center [232, 128] width 465 height 377
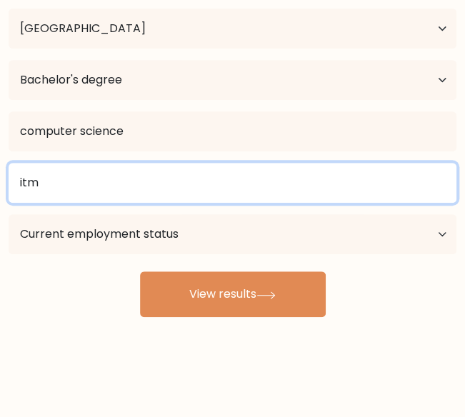
click at [156, 184] on input "itm" at bounding box center [233, 183] width 448 height 40
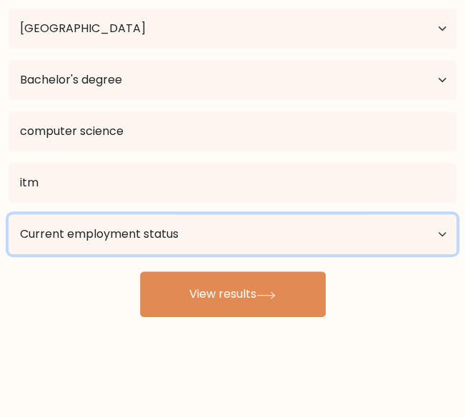
click at [110, 235] on select "Current employment status Employed Student Retired Other / prefer not to answer" at bounding box center [233, 234] width 448 height 40
select select "employed"
click at [9, 214] on select "Current employment status Employed Student Retired Other / prefer not to answer" at bounding box center [233, 234] width 448 height 40
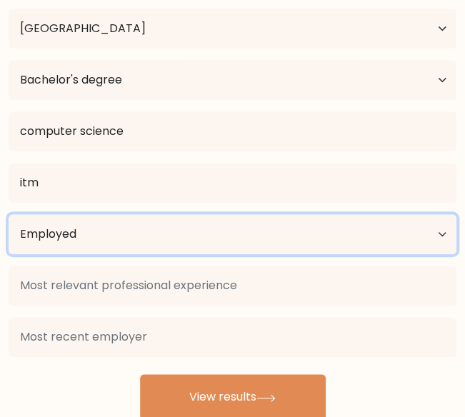
scroll to position [126, 0]
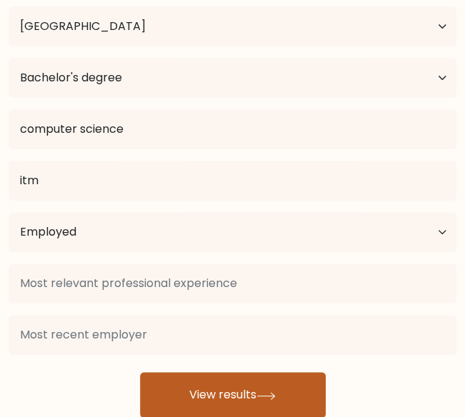
click at [230, 380] on button "View results" at bounding box center [233, 395] width 186 height 46
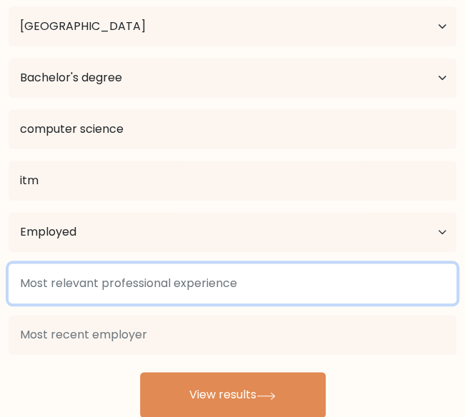
click at [187, 295] on input at bounding box center [233, 284] width 448 height 40
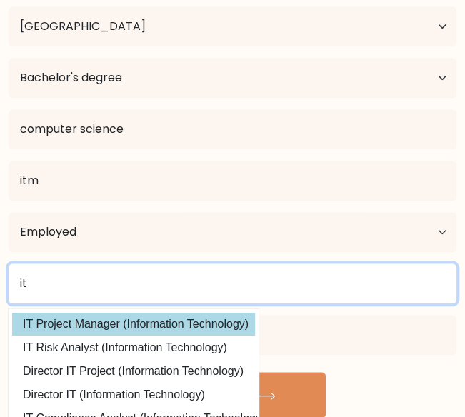
type input "it"
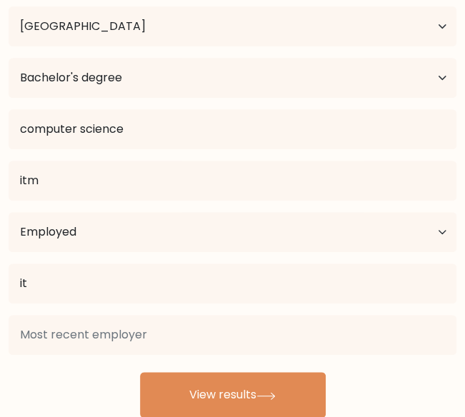
click at [204, 322] on div "it IT Project Manager (Information Technology) IT Risk Analyst (Information Tec…" at bounding box center [232, 309] width 465 height 103
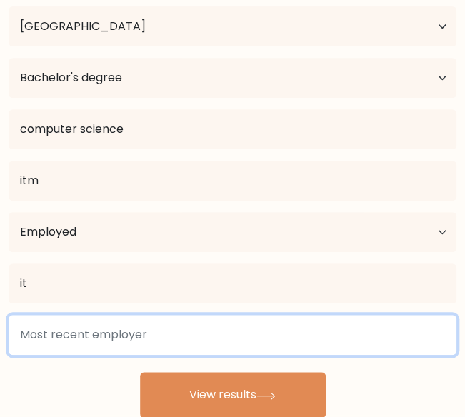
click at [121, 334] on input at bounding box center [233, 335] width 448 height 40
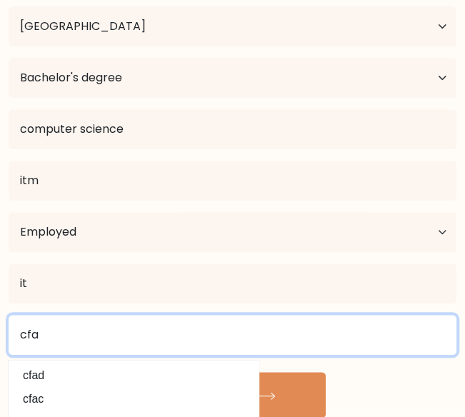
click at [298, 342] on input "cfa" at bounding box center [233, 335] width 448 height 40
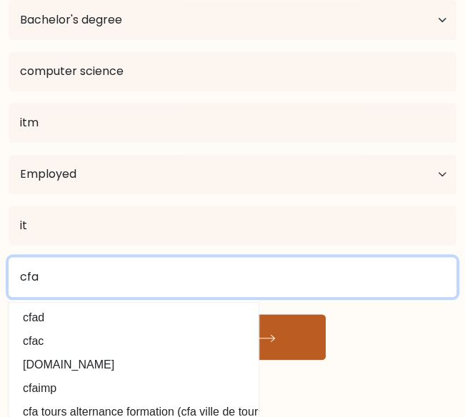
type input "cfa"
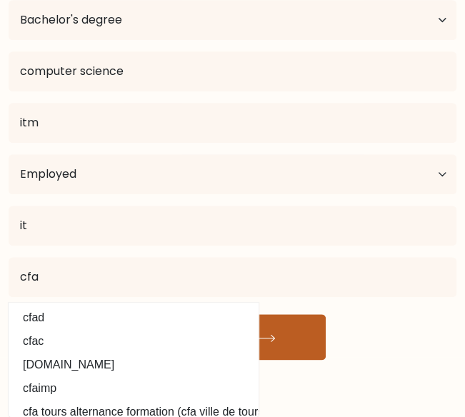
click at [272, 333] on div "Riya Singh Age Under 18 years old 18-24 years old 25-34 years old 35-44 years o…" at bounding box center [232, 120] width 465 height 480
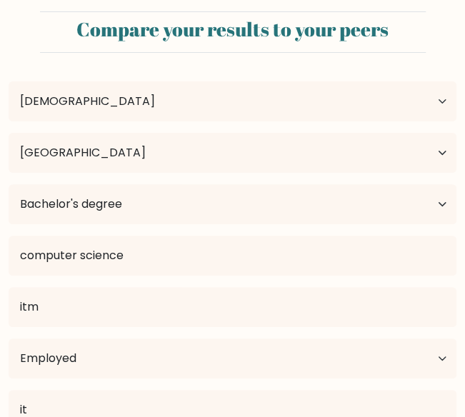
scroll to position [126, 0]
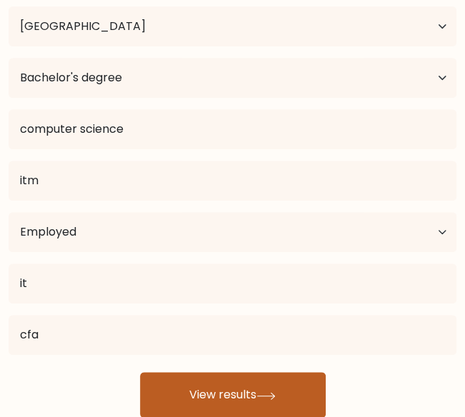
click at [233, 395] on button "View results" at bounding box center [233, 395] width 186 height 46
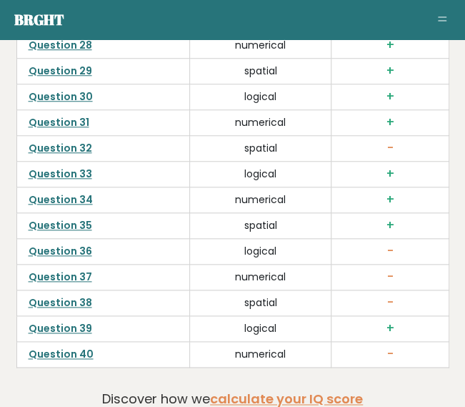
scroll to position [4640, 0]
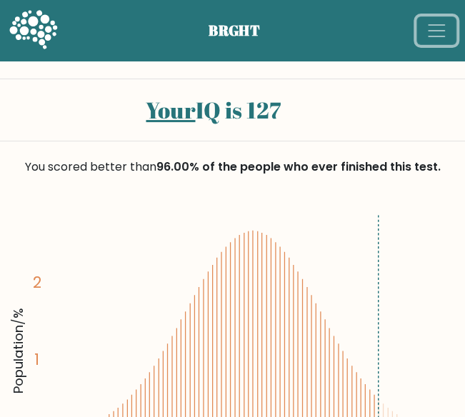
click at [437, 31] on span "Toggle navigation" at bounding box center [436, 30] width 21 height 21
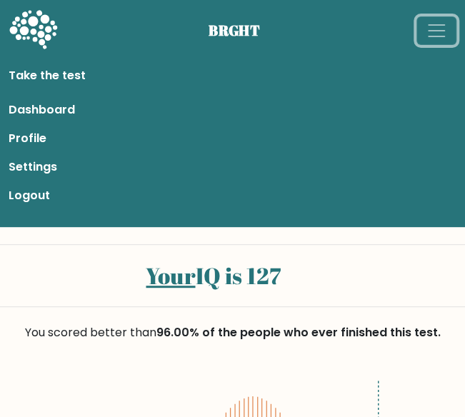
click at [437, 33] on span "Toggle navigation" at bounding box center [436, 30] width 21 height 21
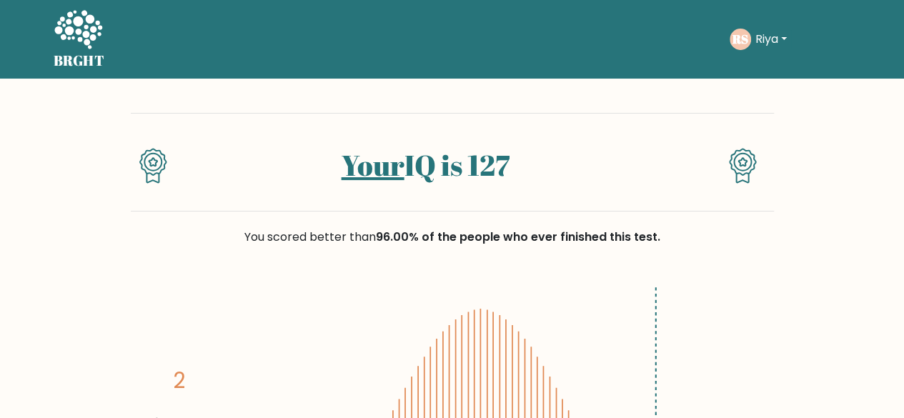
click at [465, 34] on button "Riya" at bounding box center [771, 39] width 40 height 19
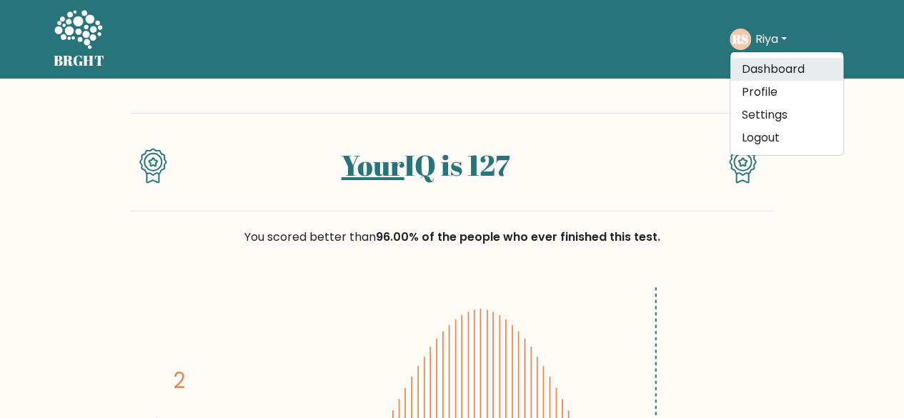
click at [465, 73] on link "Dashboard" at bounding box center [786, 69] width 113 height 23
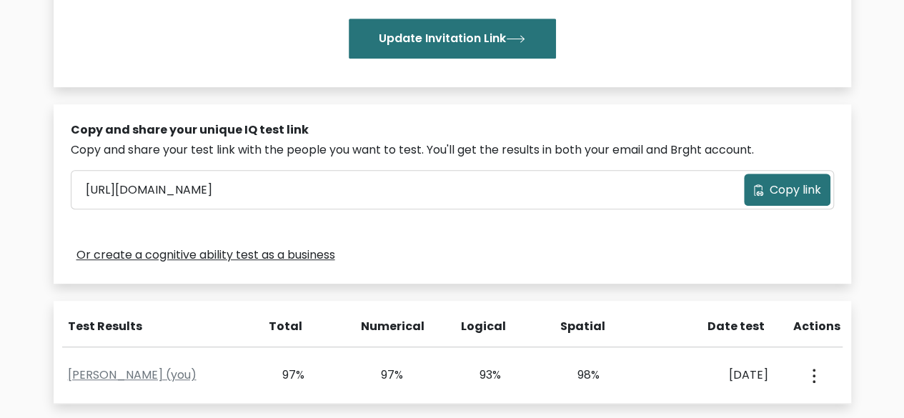
scroll to position [348, 0]
click at [799, 185] on span "Copy link" at bounding box center [795, 189] width 51 height 17
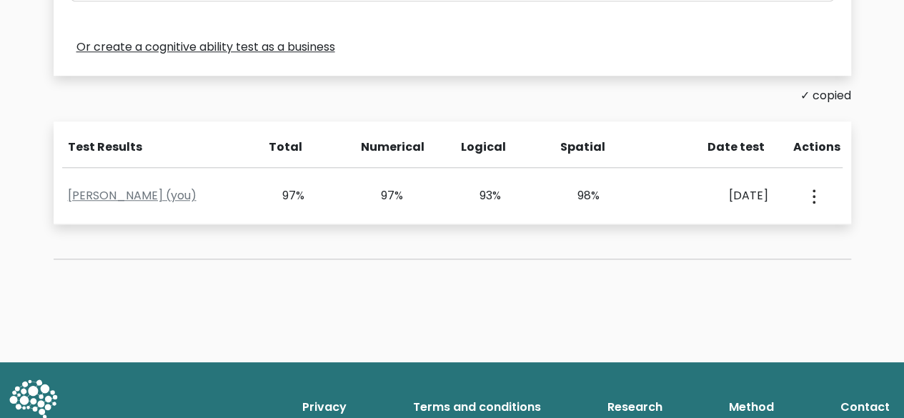
scroll to position [585, 0]
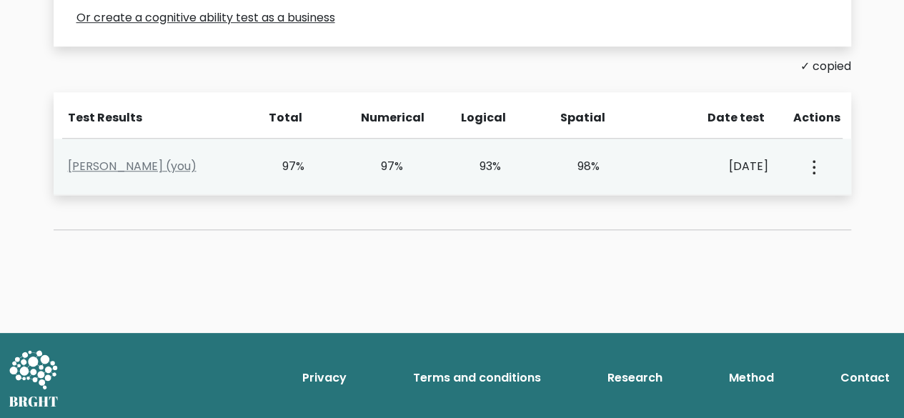
click at [819, 164] on div "View Profile" at bounding box center [812, 166] width 49 height 44
click at [813, 167] on icon "button" at bounding box center [814, 167] width 3 height 14
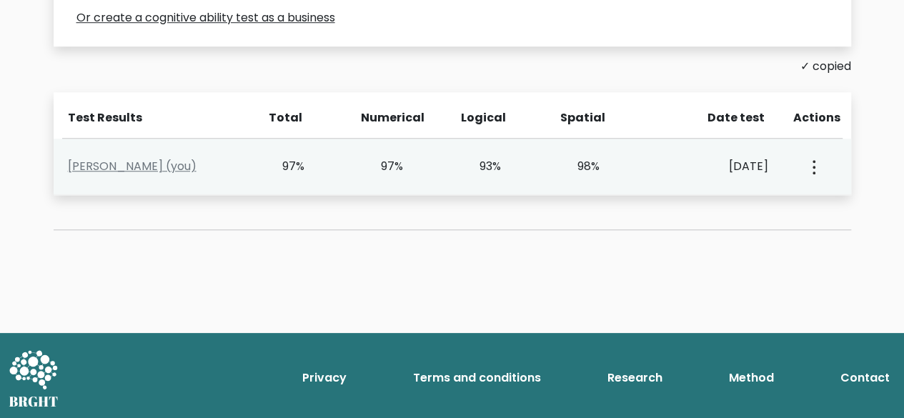
click at [552, 169] on div "98%" at bounding box center [599, 166] width 99 height 17
click at [139, 159] on link "Riya Singh (you)" at bounding box center [132, 166] width 129 height 16
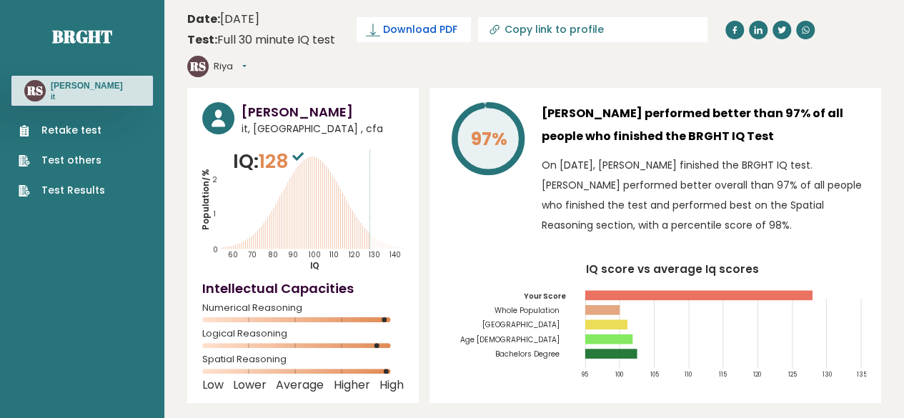
click at [407, 38] on link "Download PDF" at bounding box center [414, 29] width 114 height 25
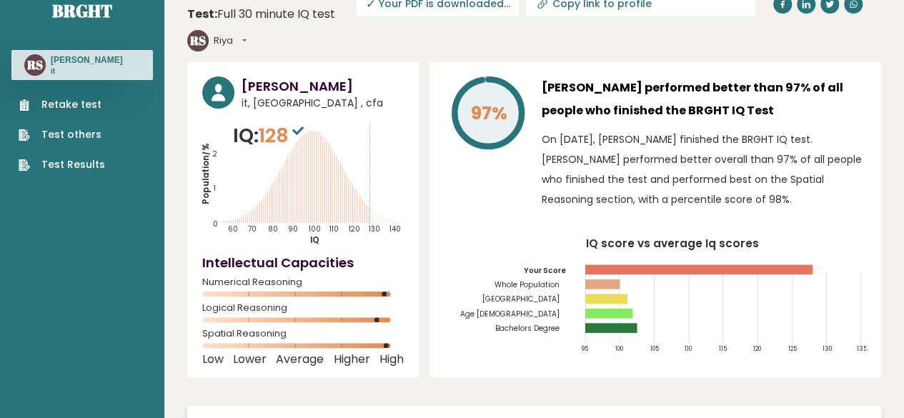
scroll to position [25, 0]
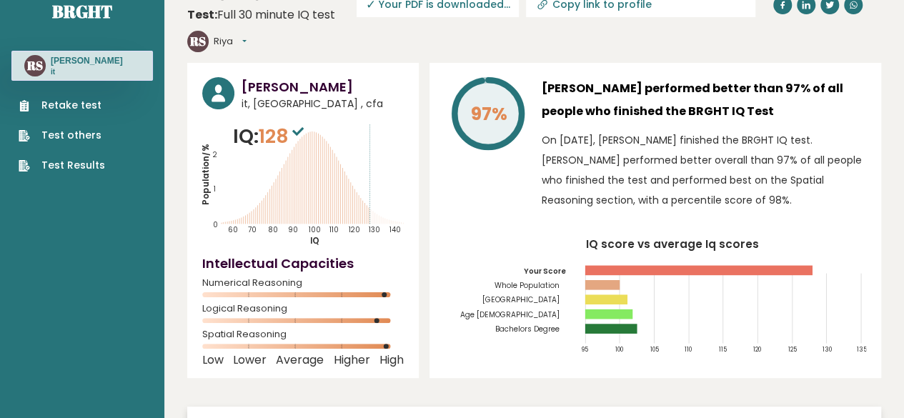
click at [868, 31] on header "Date: [DATE] Test: Full 30 minute IQ test Download PDF Downloading... Downloadi…" at bounding box center [534, 19] width 694 height 74
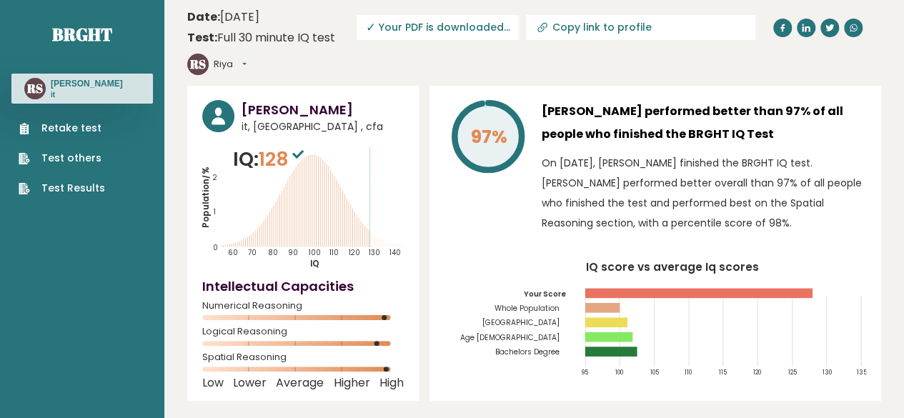
scroll to position [3, 0]
